Goal: Task Accomplishment & Management: Manage account settings

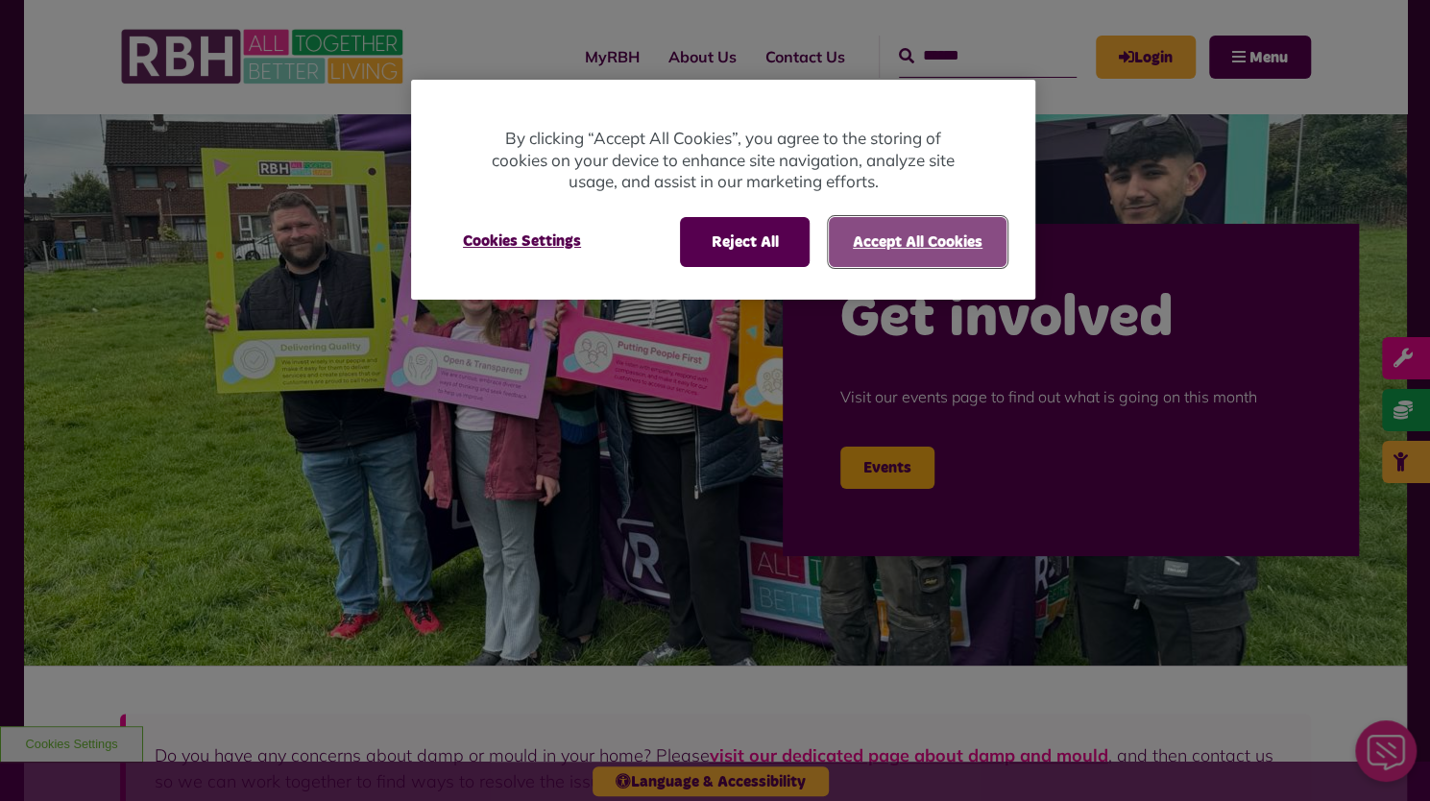
click at [860, 233] on button "Accept All Cookies" at bounding box center [918, 242] width 178 height 50
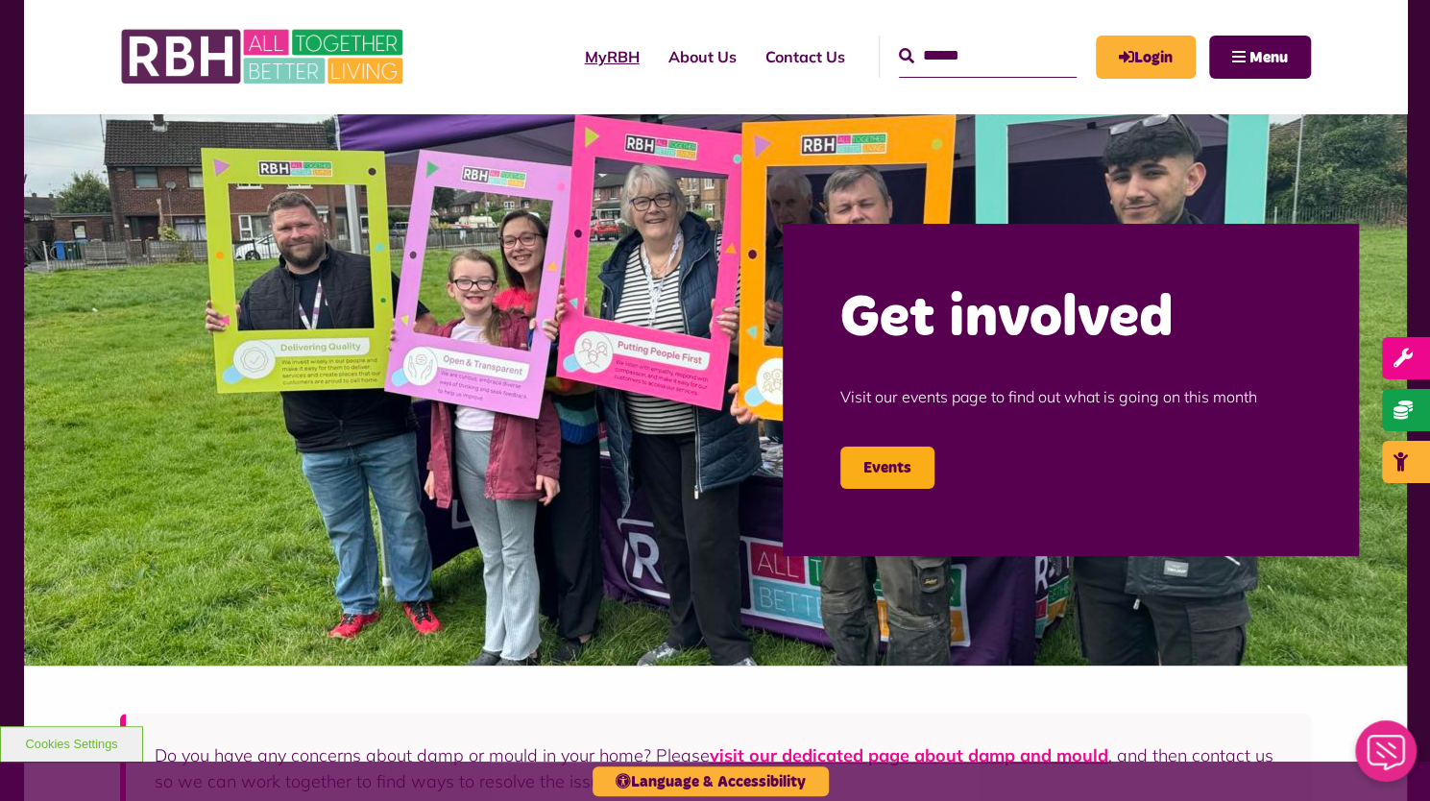
click at [586, 47] on link "MyRBH" at bounding box center [612, 57] width 84 height 52
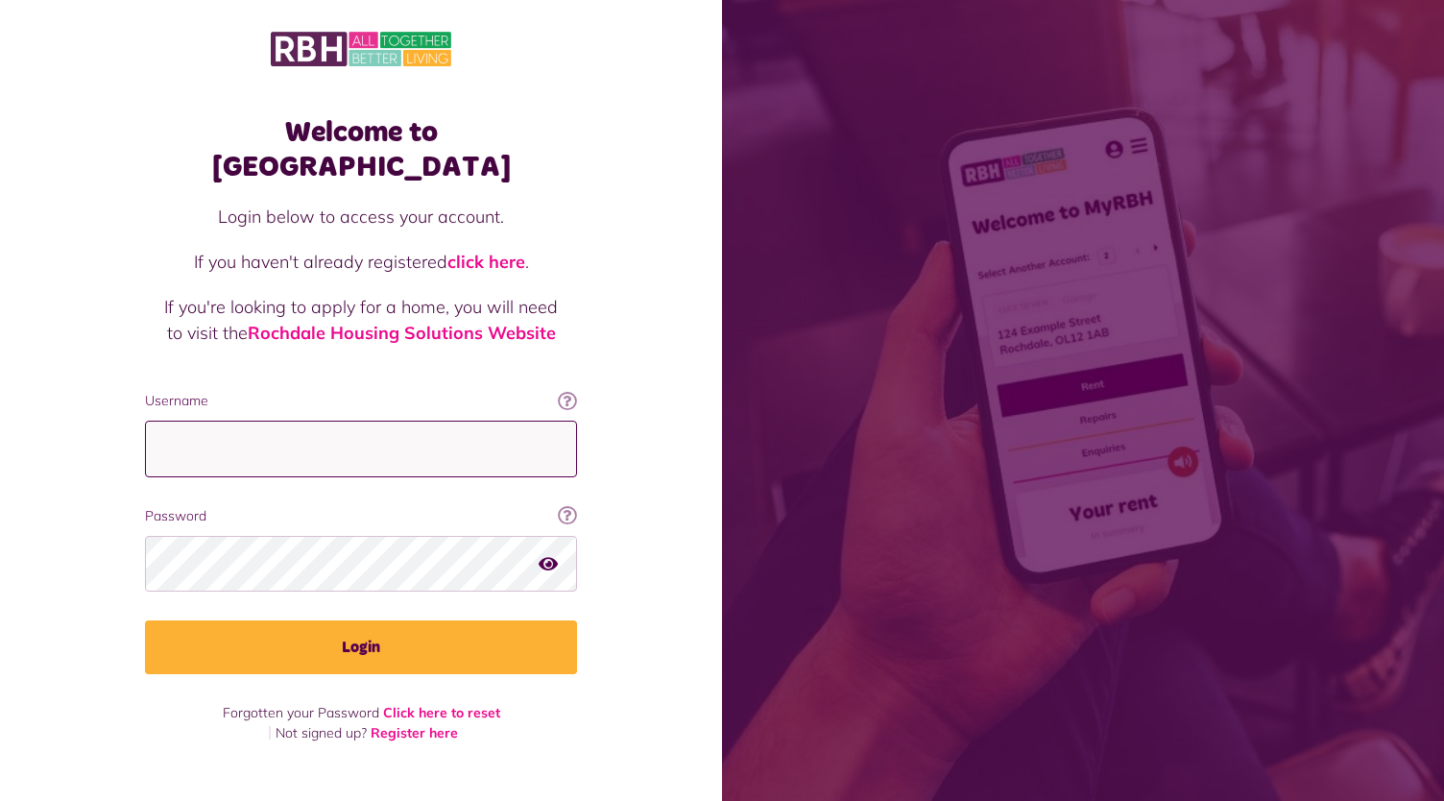
click at [347, 421] on input "Username" at bounding box center [361, 449] width 432 height 57
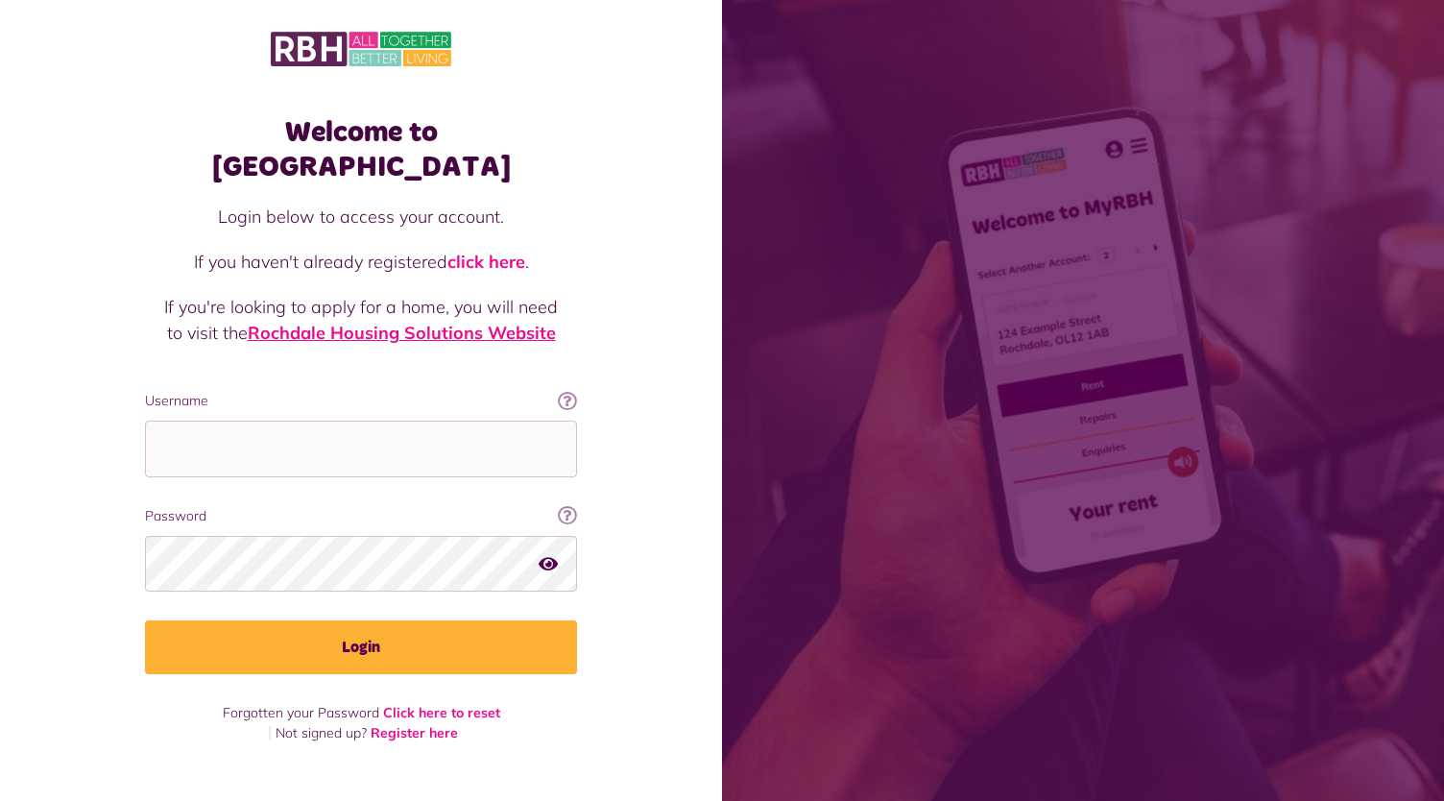
click at [399, 322] on link "Rochdale Housing Solutions Website" at bounding box center [402, 333] width 308 height 22
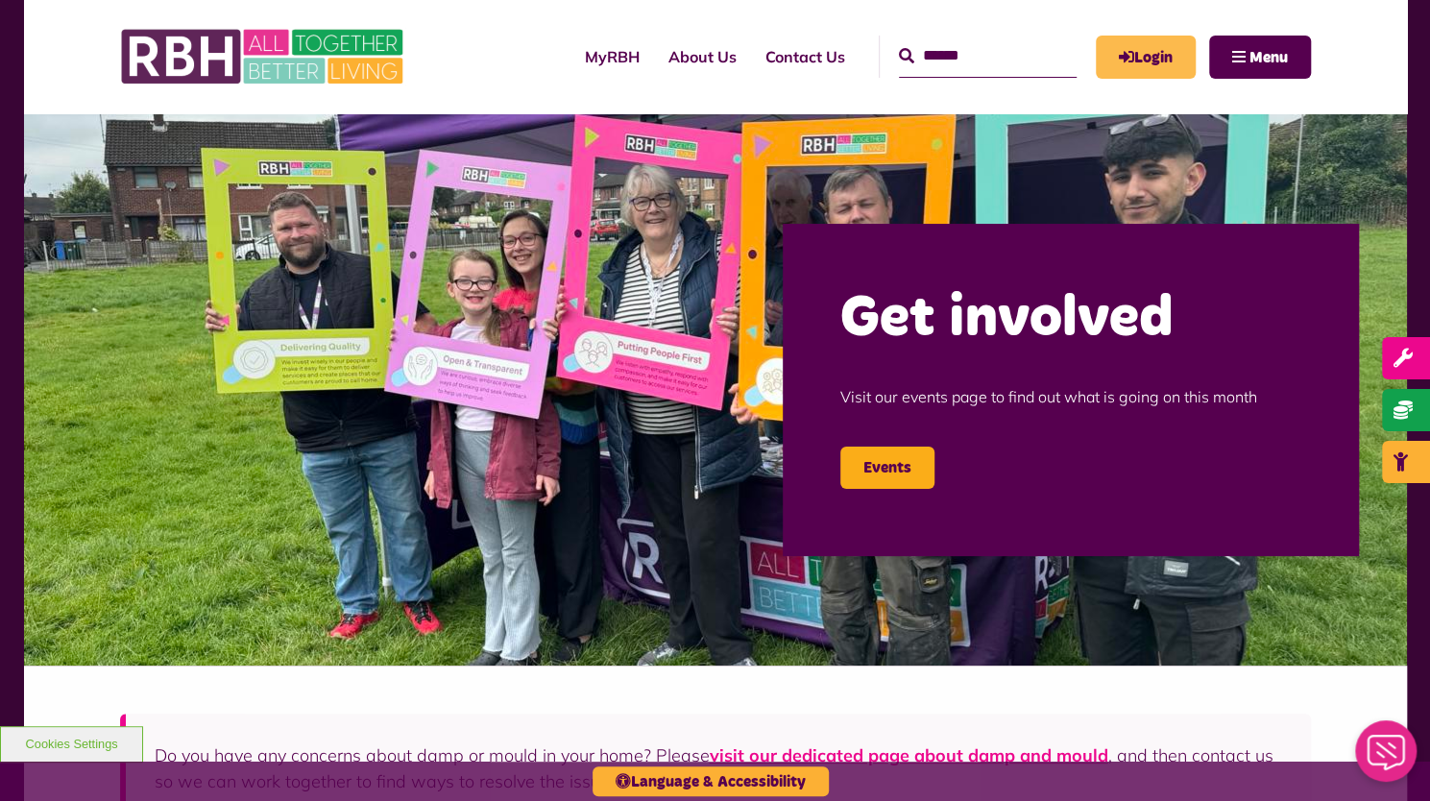
click at [0, 0] on icon "MyRBH" at bounding box center [0, 0] width 0 height 0
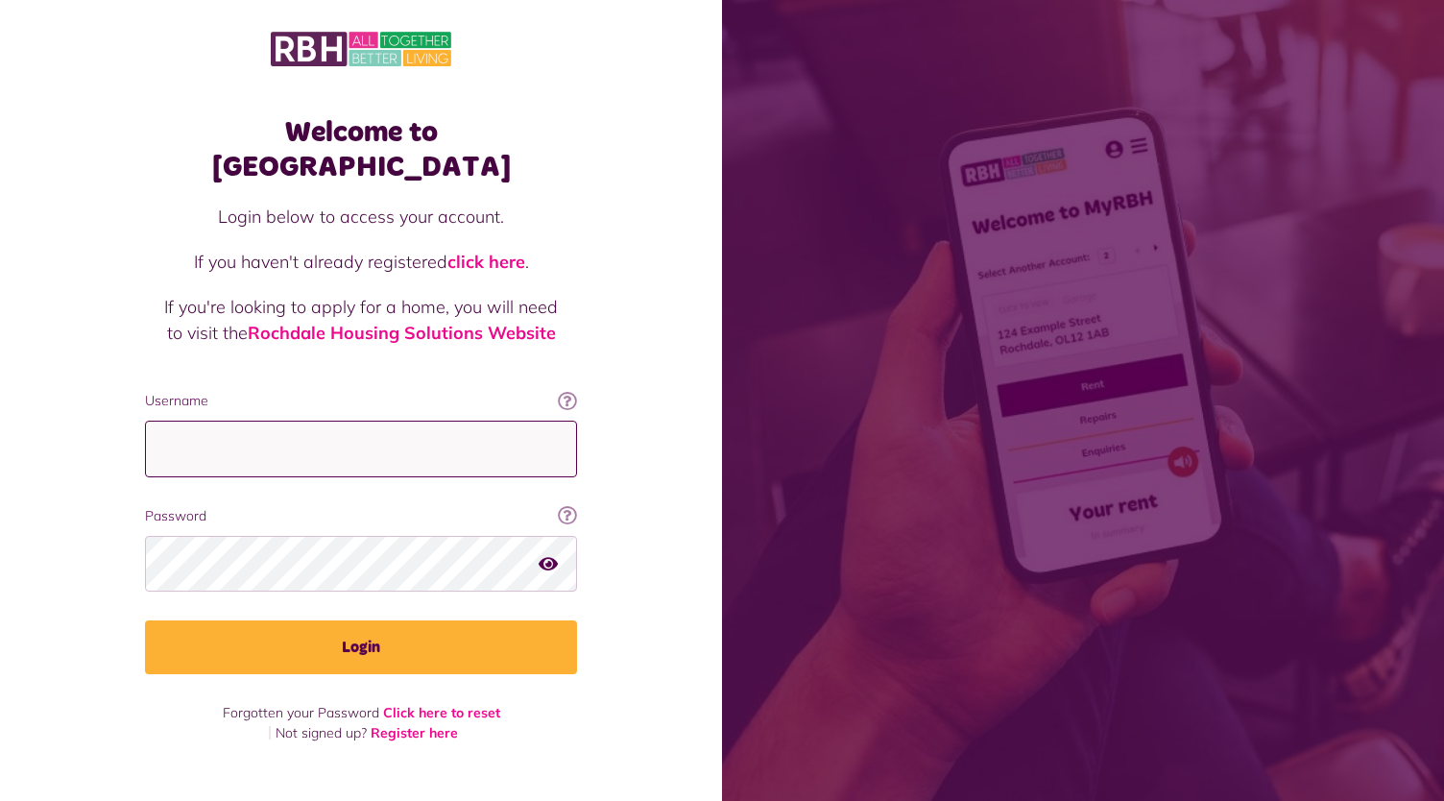
click at [319, 431] on input "Username" at bounding box center [361, 449] width 432 height 57
type input "**********"
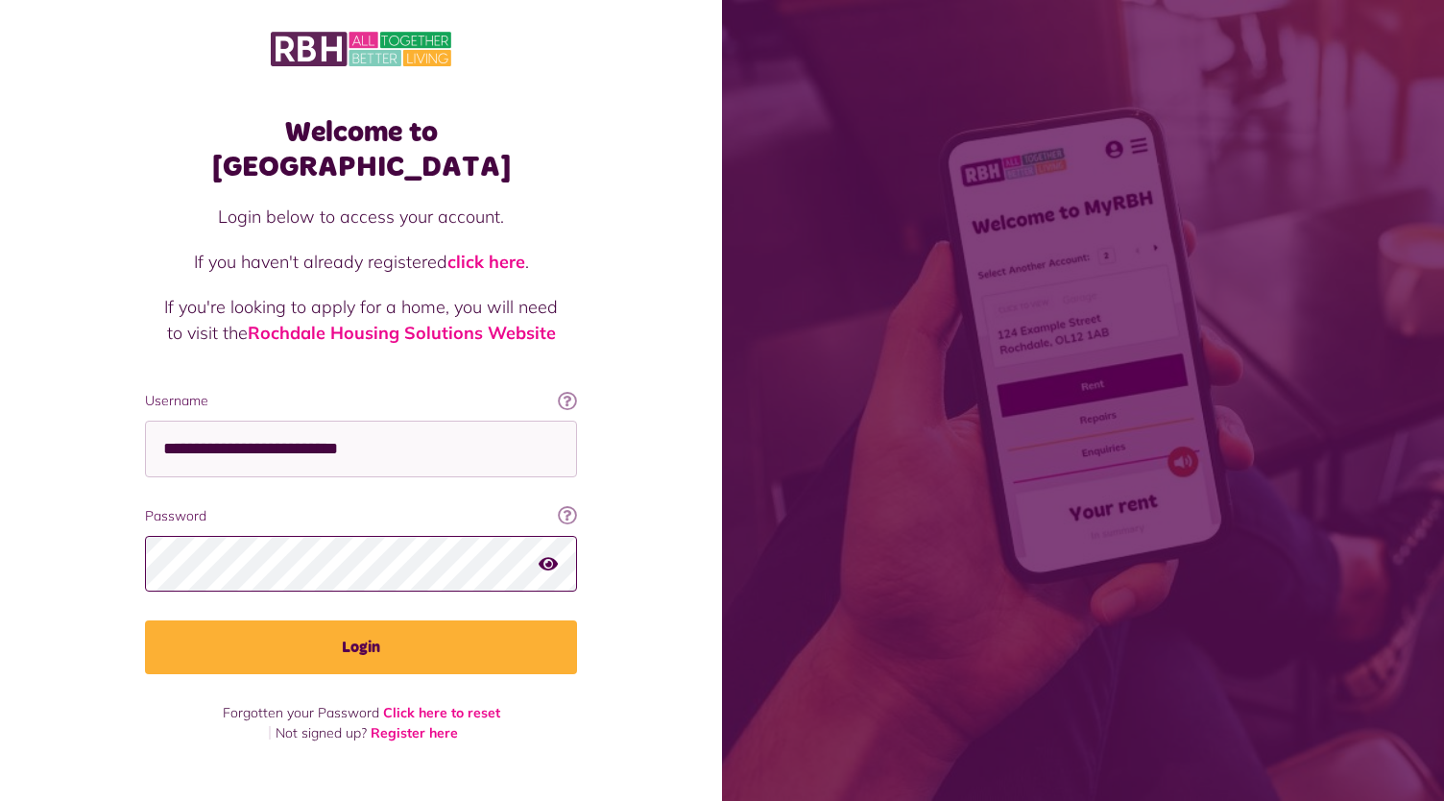
click at [145, 620] on button "Login" at bounding box center [361, 647] width 432 height 54
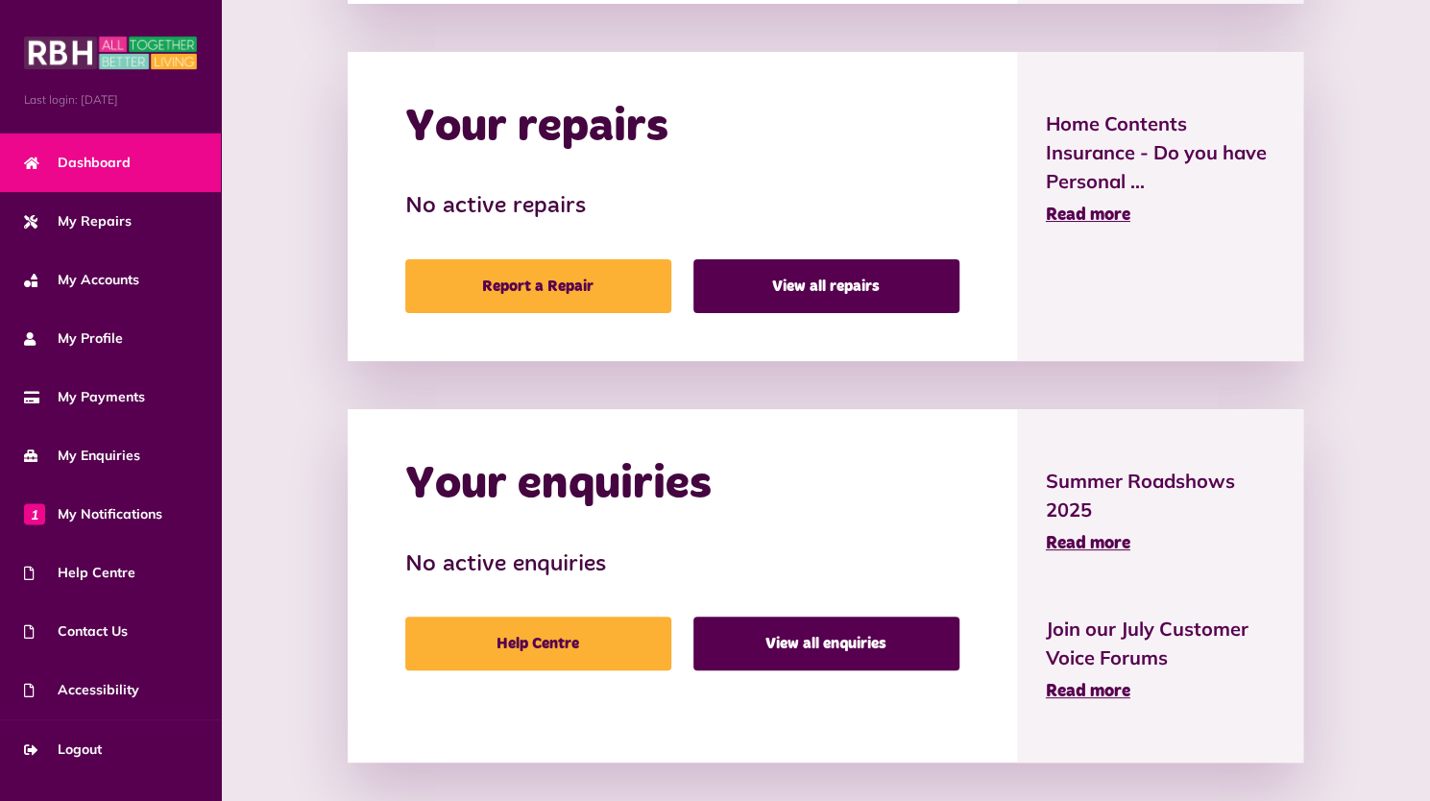
scroll to position [972, 0]
